Goal: Use online tool/utility: Utilize a website feature to perform a specific function

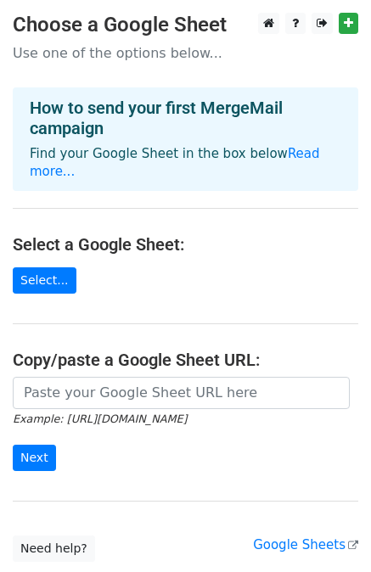
click at [34, 242] on main "Choose a Google Sheet Use one of the options below... How to send your first Me…" at bounding box center [185, 287] width 371 height 549
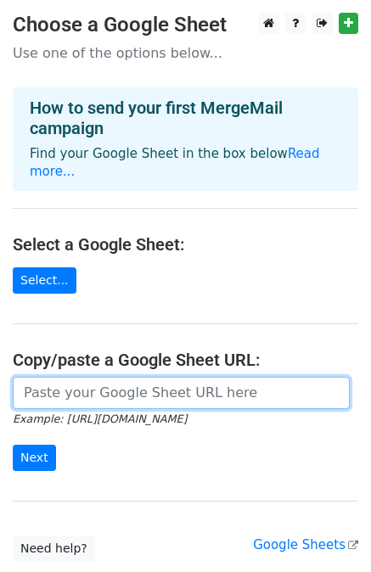
click at [80, 384] on input "url" at bounding box center [181, 393] width 337 height 32
paste input "https://docs.google.com/spreadsheets/d/1-9fNTq1i6JJvG4jFrVxc887uxIE4ziW1wh68Uqo…"
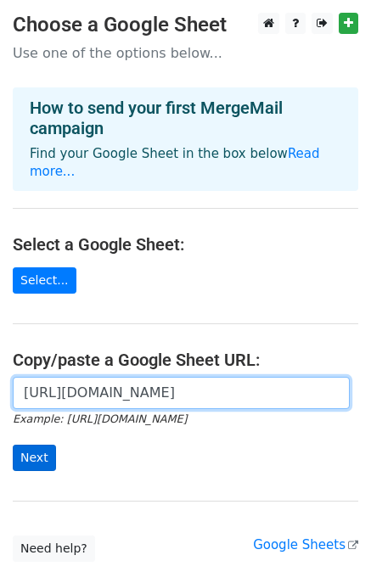
type input "https://docs.google.com/spreadsheets/d/1-9fNTq1i6JJvG4jFrVxc887uxIE4ziW1wh68Uqo…"
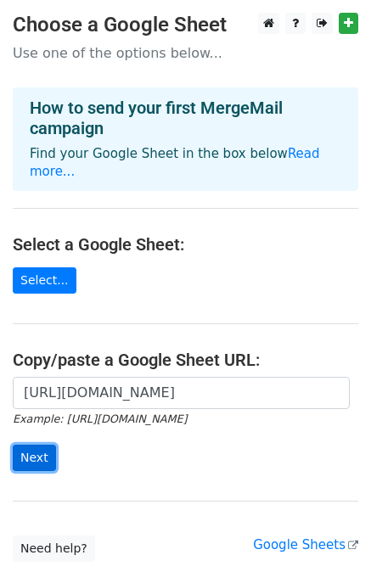
scroll to position [0, 0]
click at [40, 445] on input "Next" at bounding box center [34, 458] width 43 height 26
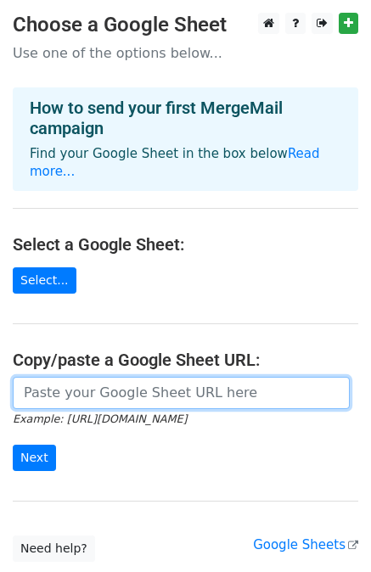
click at [85, 381] on input "url" at bounding box center [181, 393] width 337 height 32
paste input "https://docs.google.com/spreadsheets/d/1-9fNTq1i6JJvG4jFrVxc887uxIE4ziW1wh68Uqo…"
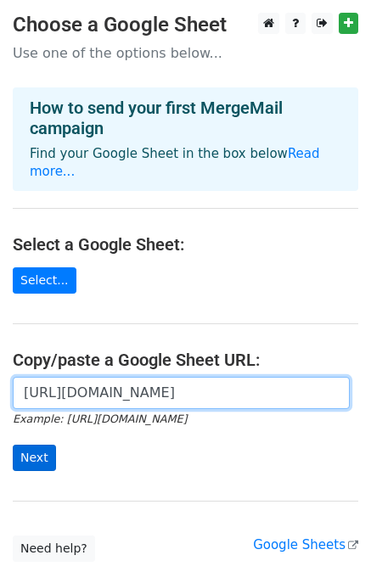
type input "https://docs.google.com/spreadsheets/d/1-9fNTq1i6JJvG4jFrVxc887uxIE4ziW1wh68Uqo…"
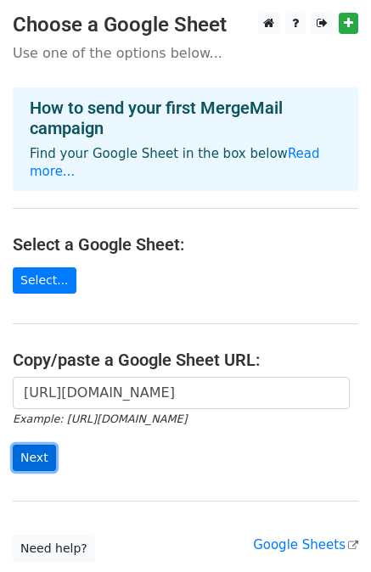
scroll to position [0, 0]
click at [37, 445] on input "Next" at bounding box center [34, 458] width 43 height 26
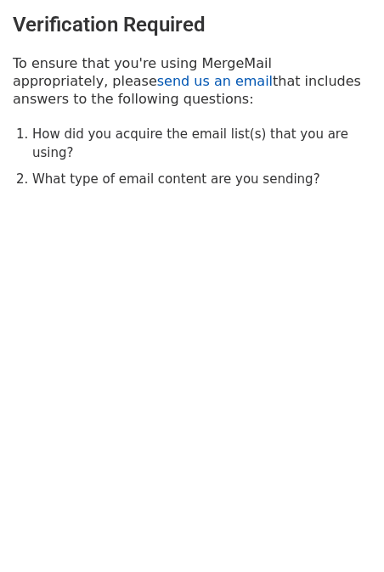
click at [157, 82] on link "send us an email" at bounding box center [214, 81] width 115 height 16
click at [157, 81] on link "send us an email" at bounding box center [214, 81] width 115 height 16
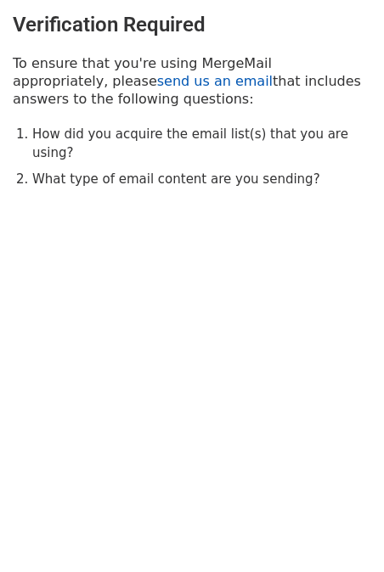
click at [157, 81] on link "send us an email" at bounding box center [214, 81] width 115 height 16
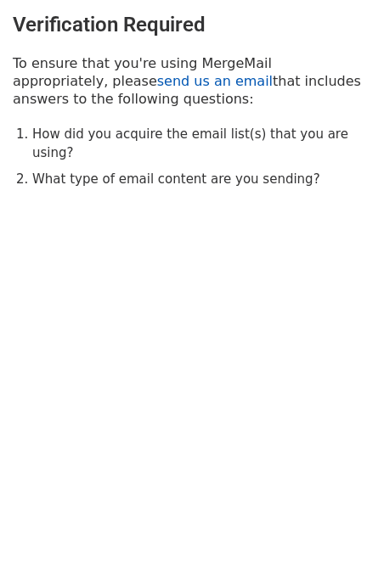
click at [157, 81] on link "send us an email" at bounding box center [214, 81] width 115 height 16
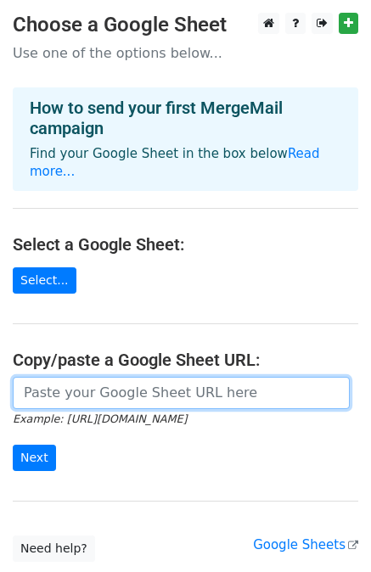
click at [108, 377] on input "url" at bounding box center [181, 393] width 337 height 32
paste input "https://docs.google.com/spreadsheets/d/1-9fNTq1i6JJvG4jFrVxc887uxIE4ziW1wh68Uqo…"
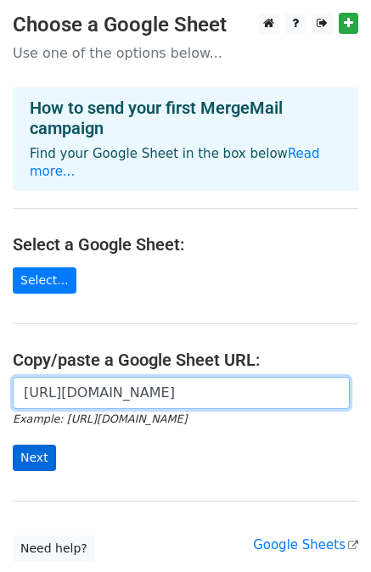
type input "https://docs.google.com/spreadsheets/d/1-9fNTq1i6JJvG4jFrVxc887uxIE4ziW1wh68Uqo…"
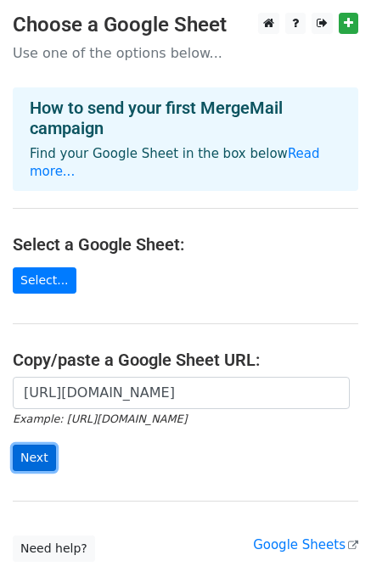
scroll to position [0, 0]
click at [31, 445] on input "Next" at bounding box center [34, 458] width 43 height 26
